Goal: Information Seeking & Learning: Understand process/instructions

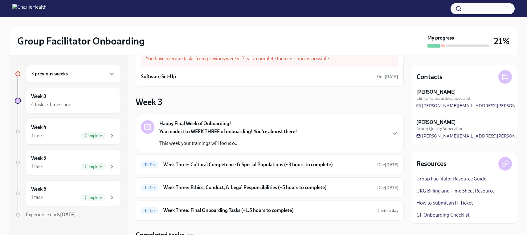
scroll to position [20, 0]
click at [110, 73] on icon "button" at bounding box center [112, 74] width 4 height 2
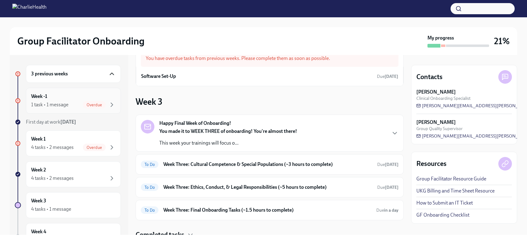
click at [93, 106] on span "Overdue" at bounding box center [94, 104] width 23 height 5
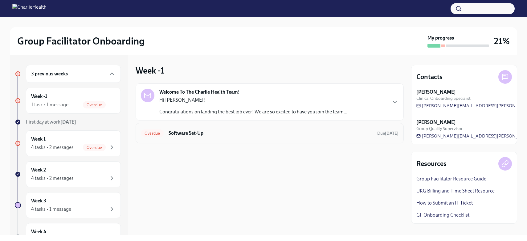
click at [172, 132] on h6 "Software Set-Up" at bounding box center [271, 133] width 204 height 7
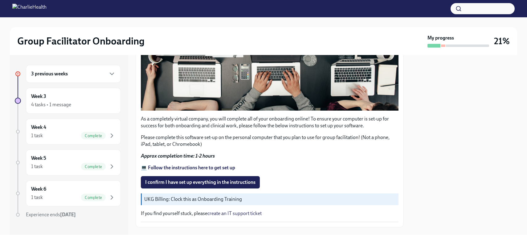
scroll to position [187, 0]
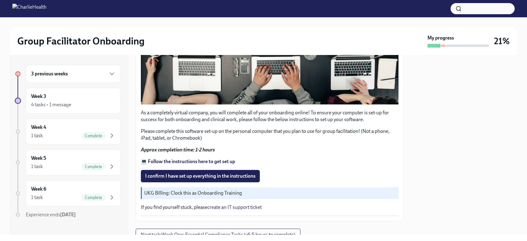
click at [176, 190] on p "UKG Billing: Clock this as Onboarding Training" at bounding box center [270, 192] width 252 height 7
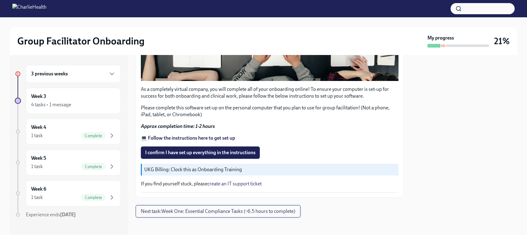
click at [274, 208] on span "Next task : Week One: Essential Compliance Tasks (~6.5 hours to complete)" at bounding box center [218, 211] width 154 height 6
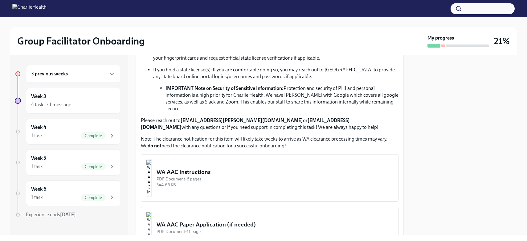
scroll to position [410, 0]
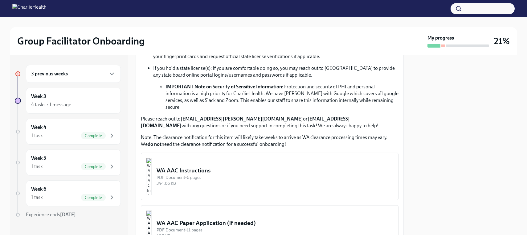
click at [152, 162] on img "button" at bounding box center [149, 176] width 6 height 37
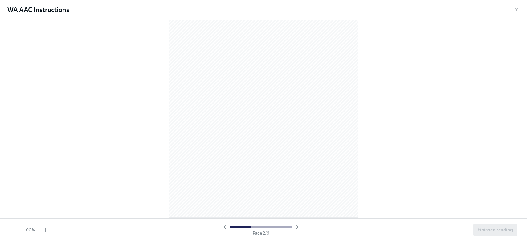
scroll to position [310, 0]
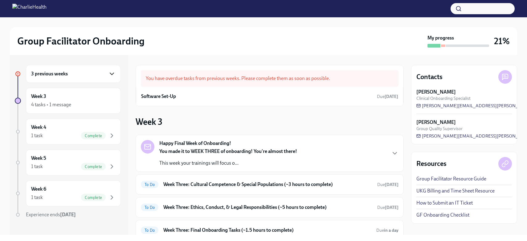
click at [110, 74] on icon "button" at bounding box center [112, 74] width 4 height 2
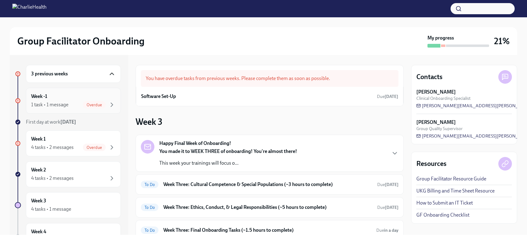
click at [95, 105] on span "Overdue" at bounding box center [94, 104] width 23 height 5
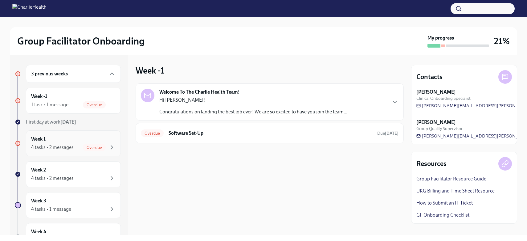
click at [93, 148] on span "Overdue" at bounding box center [94, 147] width 23 height 5
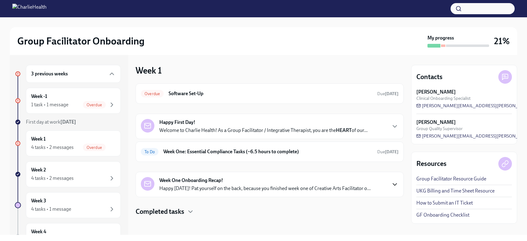
click at [391, 185] on icon "button" at bounding box center [394, 183] width 7 height 7
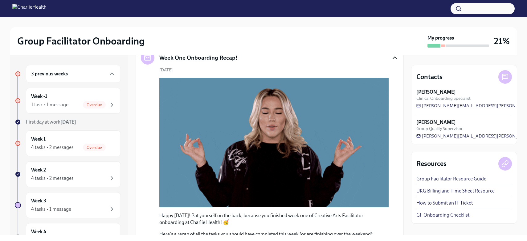
scroll to position [51, 0]
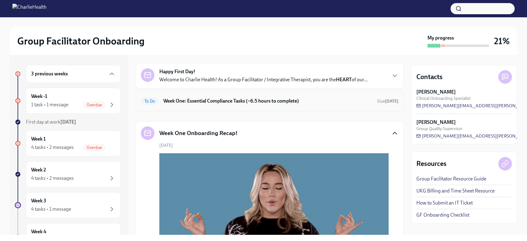
click at [204, 100] on h6 "Week One: Essential Compliance Tasks (~6.5 hours to complete)" at bounding box center [267, 100] width 209 height 7
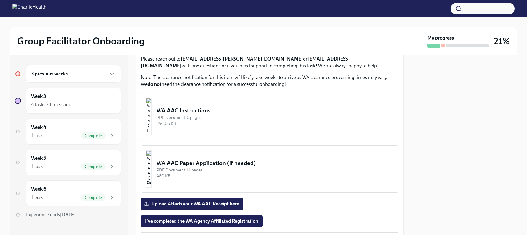
scroll to position [471, 0]
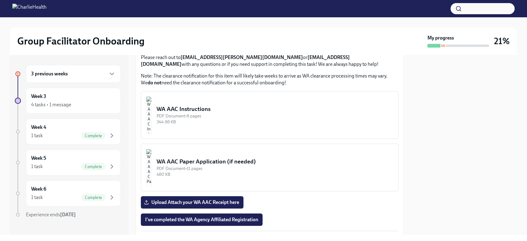
click at [198, 105] on div "WA AAC Instructions" at bounding box center [275, 109] width 237 height 8
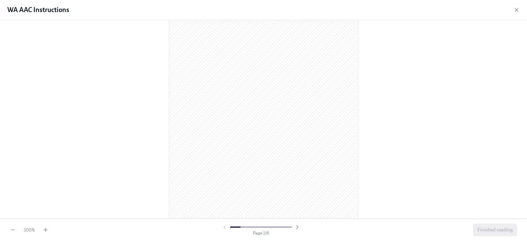
scroll to position [310, 0]
